Goal: Transaction & Acquisition: Book appointment/travel/reservation

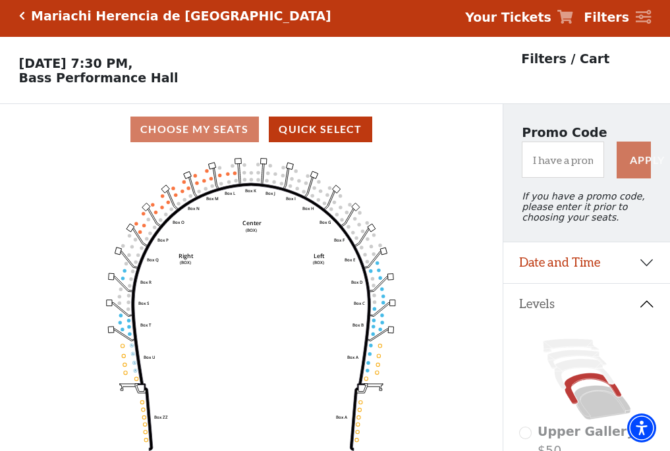
scroll to position [61, 0]
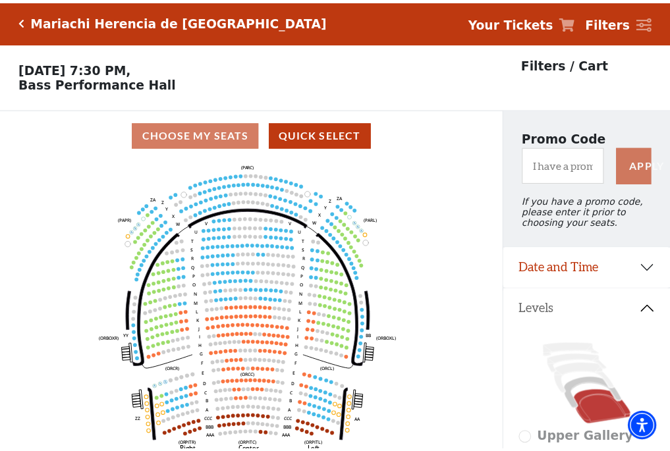
scroll to position [61, 0]
